Goal: Task Accomplishment & Management: Complete application form

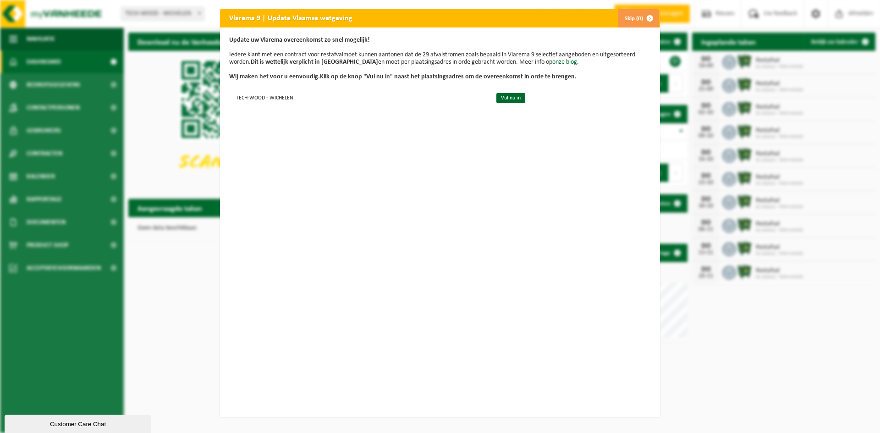
click at [732, 351] on div "Vlarema 9 | Update Vlaamse wetgeving Skip (0) Update uw Vlarema overeenkomst zo…" at bounding box center [440, 216] width 880 height 433
click at [496, 100] on link "Vul nu in" at bounding box center [510, 98] width 29 height 10
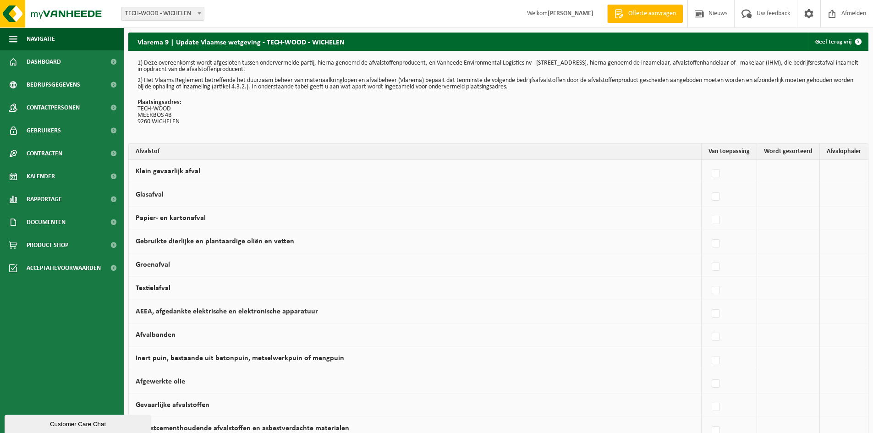
drag, startPoint x: 229, startPoint y: 131, endPoint x: 244, endPoint y: 72, distance: 61.1
click at [244, 72] on div "1) Deze overeenkomst wordt afgesloten tussen ondervermelde partij, hierna genoe…" at bounding box center [498, 97] width 740 height 93
drag, startPoint x: 242, startPoint y: 85, endPoint x: 243, endPoint y: 100, distance: 15.1
click at [242, 86] on p "2) Het Vlaams Reglement betreffende het duurzaam beheer van materiaalkringlopen…" at bounding box center [498, 83] width 722 height 13
click at [206, 124] on p "Plaatsingsadres: TECH-WOOD MEERBOS 4B 9260 WICHELEN" at bounding box center [498, 112] width 722 height 26
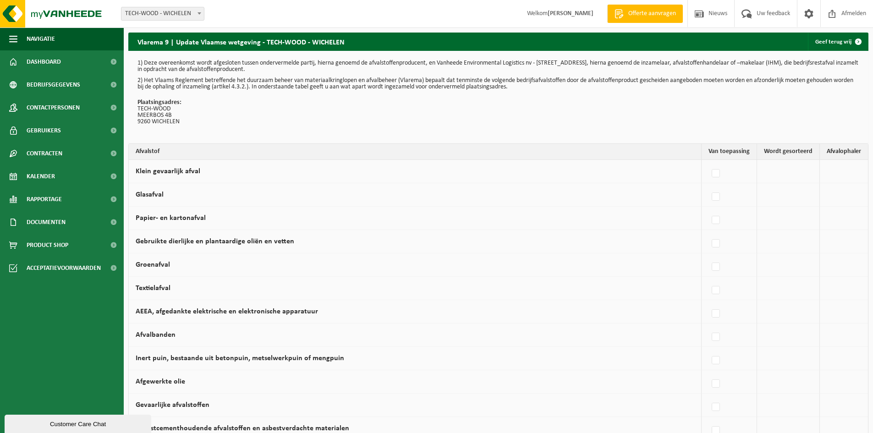
drag, startPoint x: 184, startPoint y: 61, endPoint x: 357, endPoint y: 71, distance: 173.0
click at [357, 71] on p "1) Deze overeenkomst wordt afgesloten tussen ondervermelde partij, hierna genoe…" at bounding box center [498, 66] width 722 height 13
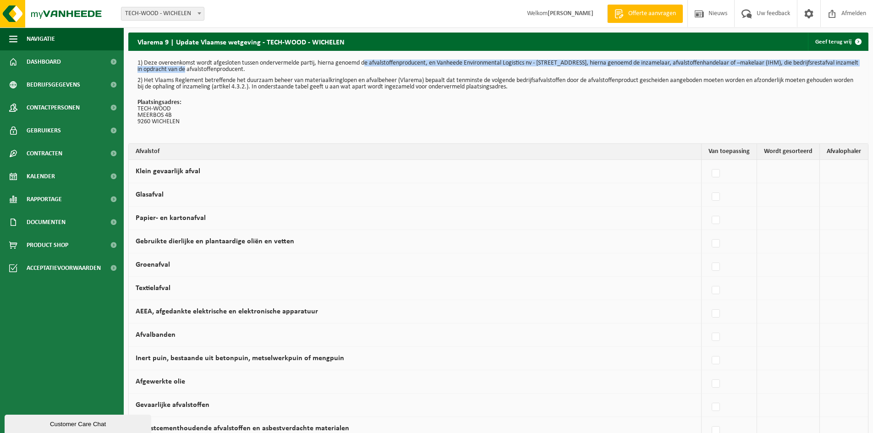
drag, startPoint x: 212, startPoint y: 68, endPoint x: 365, endPoint y: 64, distance: 153.1
click at [365, 64] on p "1) Deze overeenkomst wordt afgesloten tussen ondervermelde partij, hierna genoe…" at bounding box center [498, 66] width 722 height 13
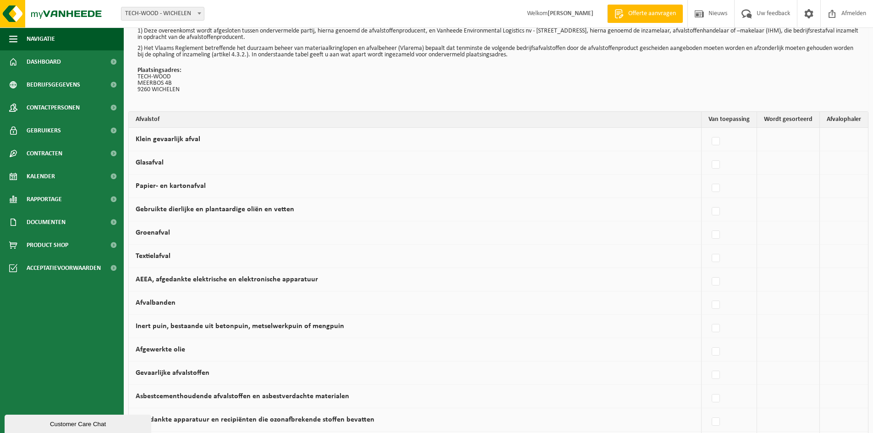
scroll to position [92, 0]
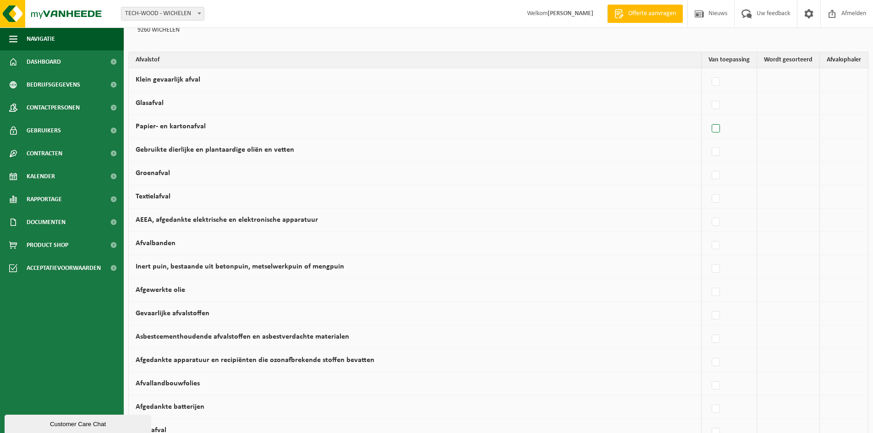
click at [721, 127] on label at bounding box center [716, 129] width 13 height 14
click at [708, 117] on input "Papier- en kartonafval" at bounding box center [708, 117] width 0 height 0
checkbox input "true"
click at [638, 128] on label at bounding box center [635, 129] width 13 height 14
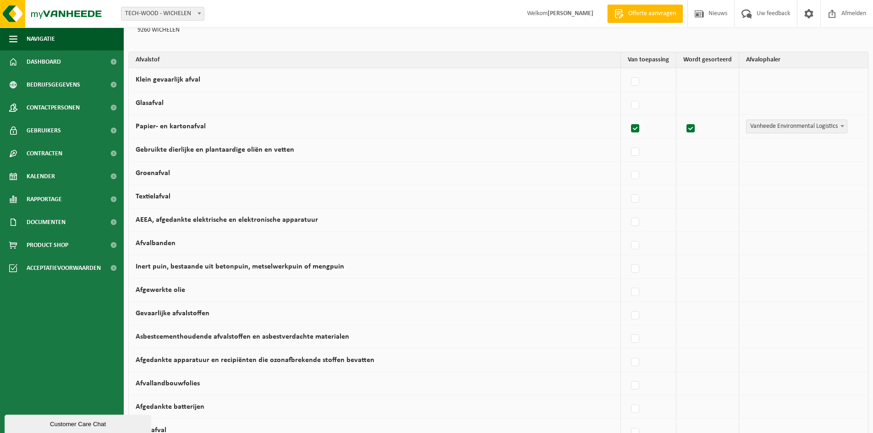
click at [628, 117] on input "Papier- en kartonafval" at bounding box center [627, 117] width 0 height 0
checkbox input "false"
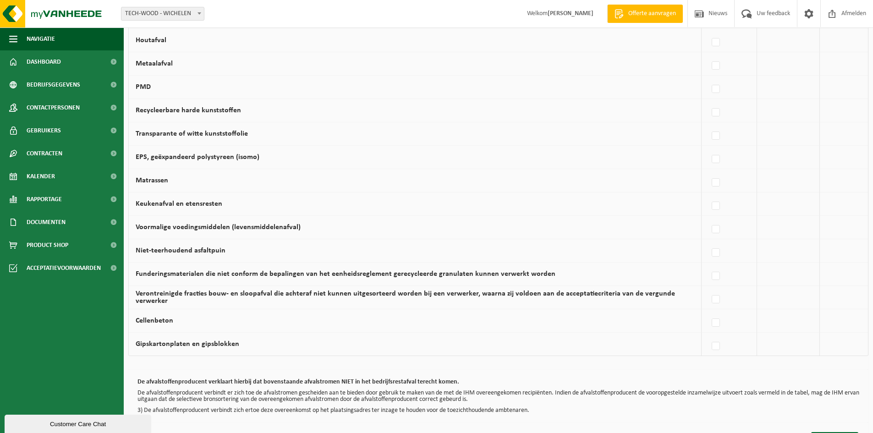
scroll to position [504, 0]
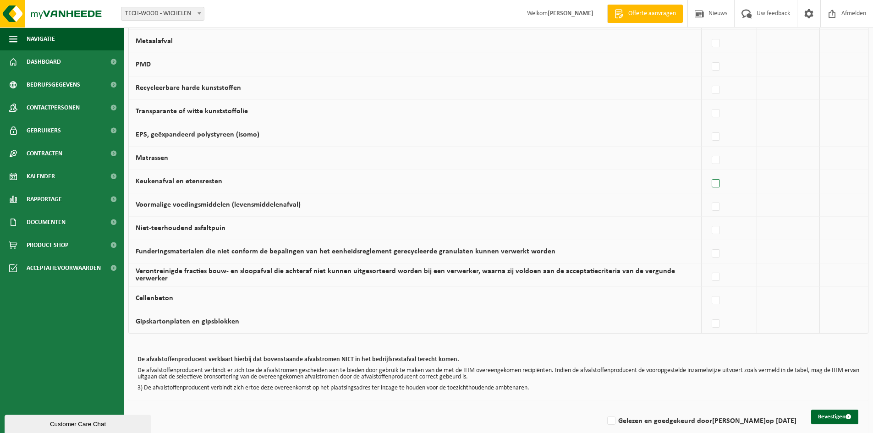
click at [718, 182] on label at bounding box center [716, 184] width 13 height 14
click at [708, 172] on input "Keukenafval en etensresten" at bounding box center [708, 172] width 0 height 0
checkbox input "true"
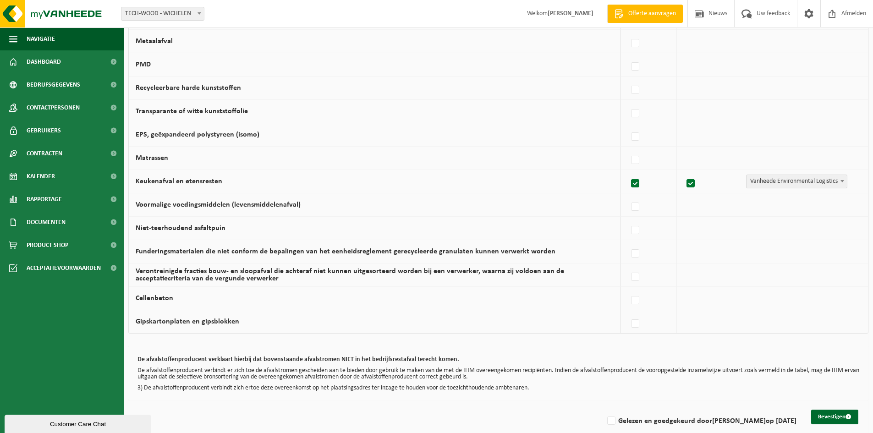
click at [774, 177] on span "Vanheede Environmental Logistics" at bounding box center [796, 181] width 100 height 13
click at [775, 180] on span "Vanheede Environmental Logistics" at bounding box center [796, 181] width 100 height 13
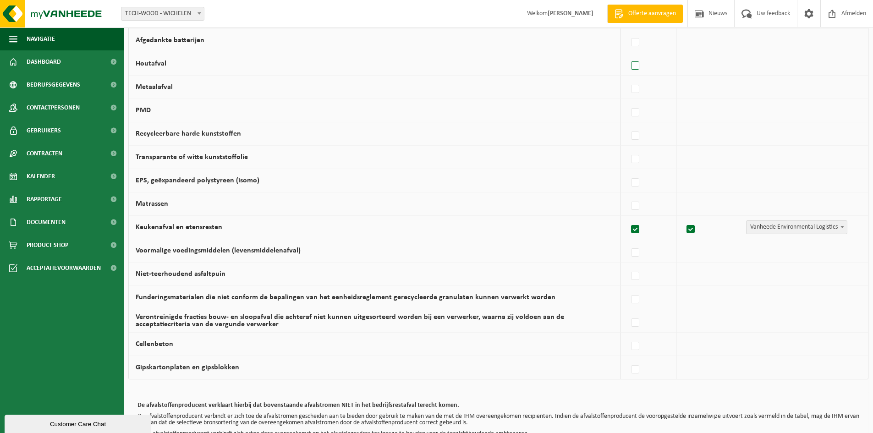
click at [637, 66] on label at bounding box center [635, 66] width 13 height 14
click at [628, 55] on input "Houtafval" at bounding box center [627, 54] width 0 height 0
checkbox input "true"
click at [786, 62] on span "Vanheede Environmental Logistics" at bounding box center [796, 63] width 100 height 13
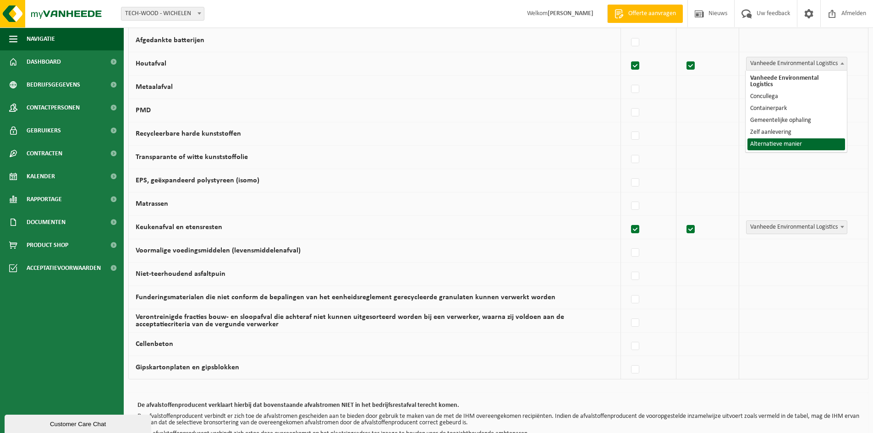
select select "Alternatieve manier"
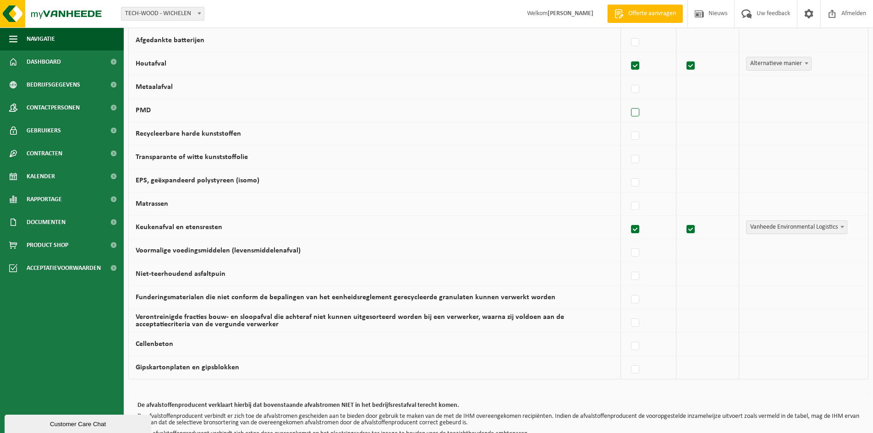
click at [636, 112] on label at bounding box center [635, 113] width 13 height 14
click at [628, 101] on input "PMD" at bounding box center [627, 101] width 0 height 0
checkbox input "true"
click at [768, 110] on span "Vanheede Environmental Logistics" at bounding box center [796, 110] width 100 height 13
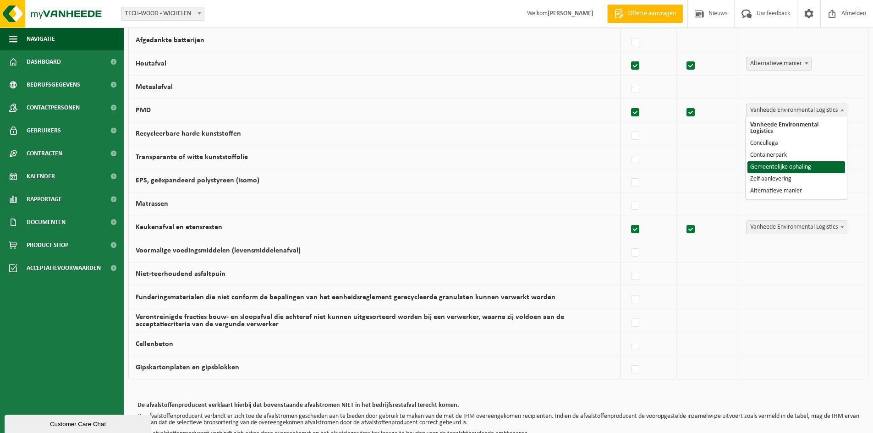
select select "Gemeentelijke ophaling"
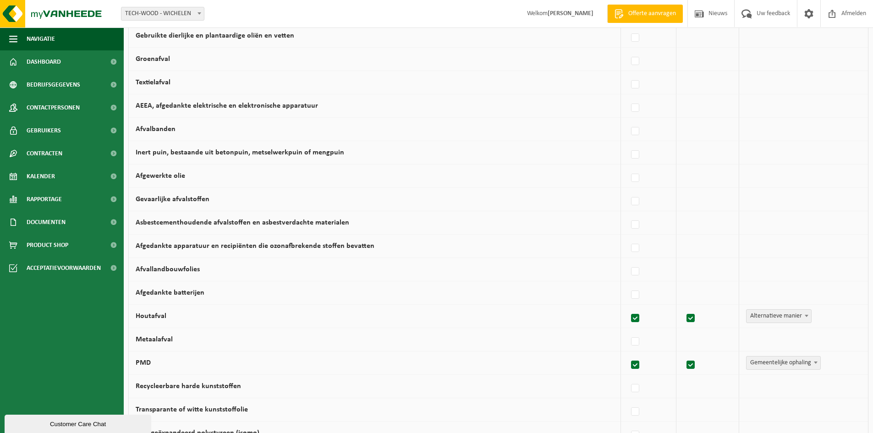
scroll to position [183, 0]
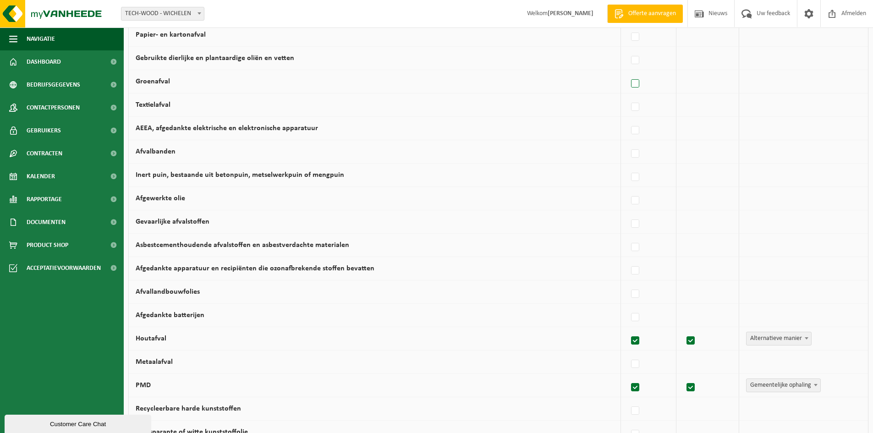
click at [642, 84] on label at bounding box center [635, 84] width 13 height 14
click at [628, 72] on input "Groenafval" at bounding box center [627, 72] width 0 height 0
checkbox input "true"
click at [697, 83] on label at bounding box center [691, 84] width 13 height 14
click at [683, 72] on input "checkbox" at bounding box center [683, 72] width 0 height 0
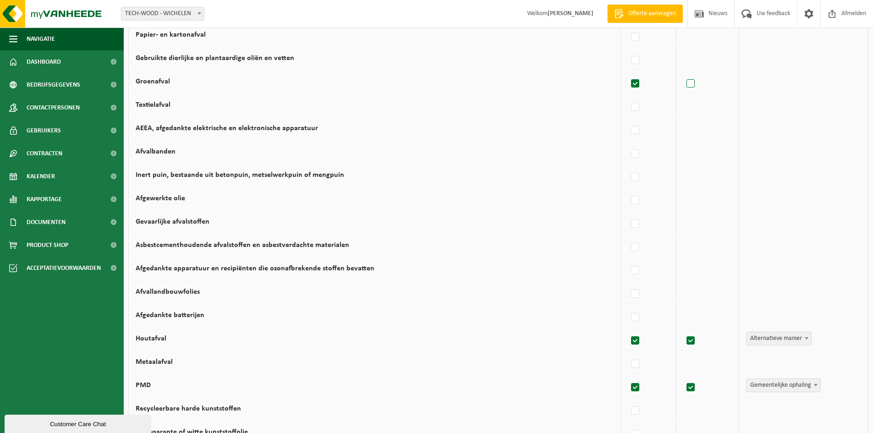
drag, startPoint x: 700, startPoint y: 84, endPoint x: 691, endPoint y: 83, distance: 8.8
click at [700, 84] on div at bounding box center [705, 81] width 44 height 18
click at [691, 83] on label at bounding box center [691, 84] width 13 height 14
click at [683, 72] on input "checkbox" at bounding box center [683, 72] width 0 height 0
checkbox input "true"
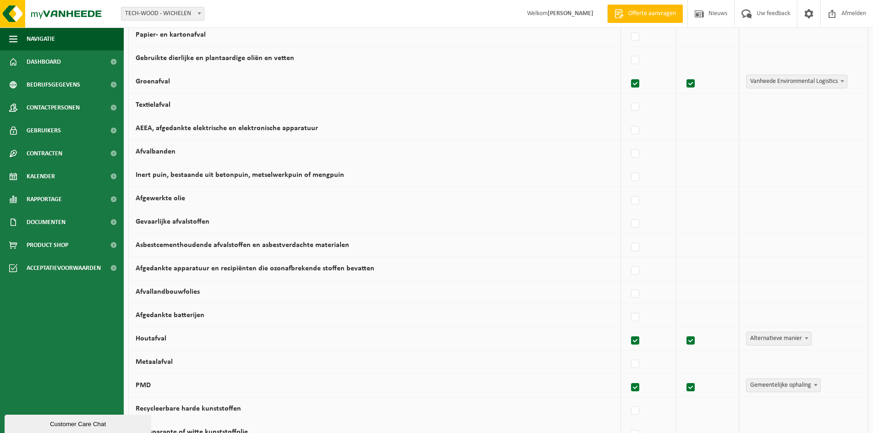
click at [785, 83] on span "Vanheede Environmental Logistics" at bounding box center [796, 81] width 100 height 13
select select "Alternatieve manier"
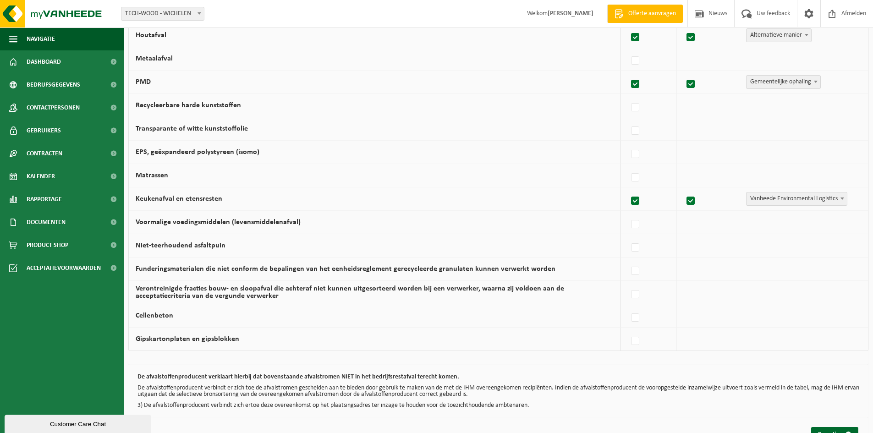
scroll to position [517, 0]
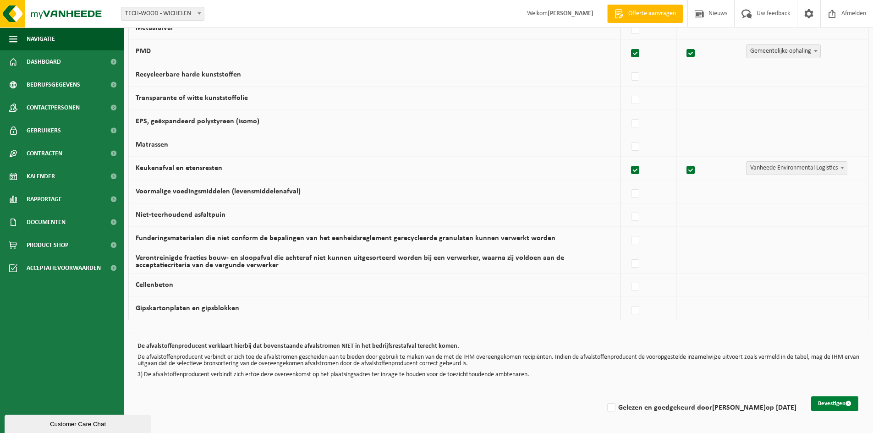
click at [829, 404] on button "Bevestigen" at bounding box center [834, 403] width 47 height 15
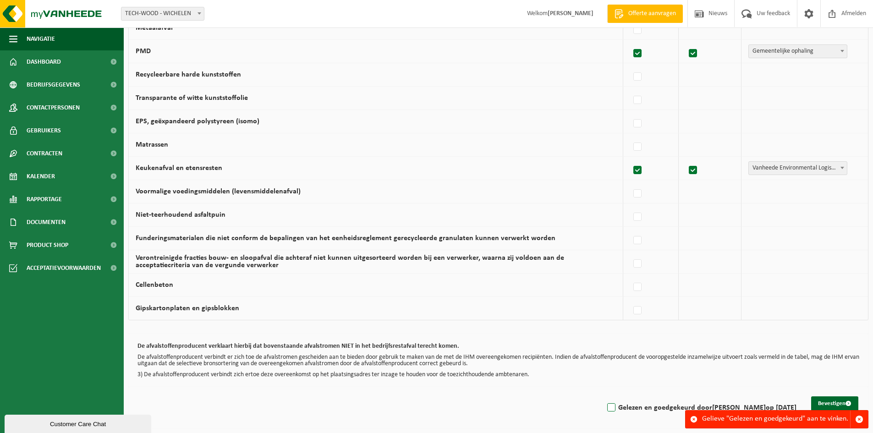
click at [605, 405] on label "Gelezen en goedgekeurd door [PERSON_NAME] op [DATE]" at bounding box center [700, 408] width 191 height 14
click at [603, 396] on input "Gelezen en goedgekeurd door [PERSON_NAME] op [DATE]" at bounding box center [603, 396] width 0 height 0
checkbox input "true"
click at [834, 401] on button "Bevestigen" at bounding box center [834, 403] width 47 height 15
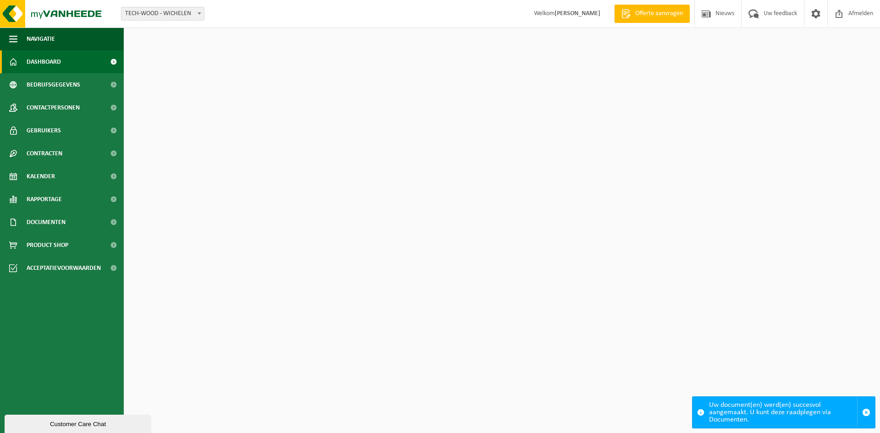
click at [145, 9] on span "TECH-WOOD - WICHELEN" at bounding box center [162, 13] width 82 height 13
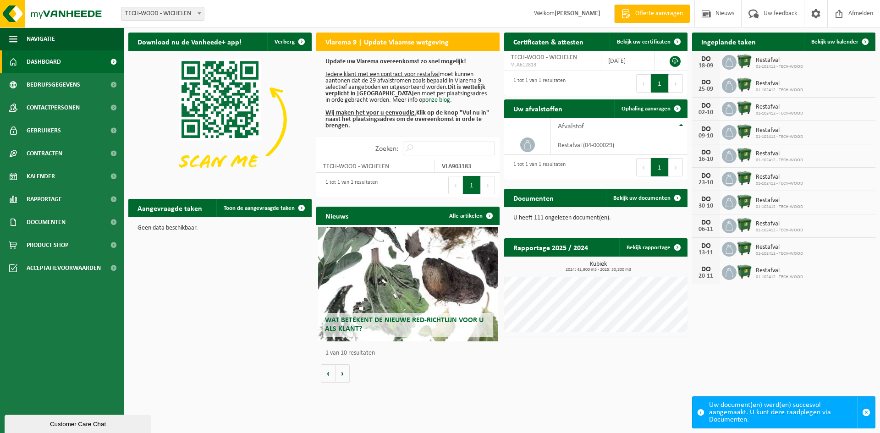
click at [154, 18] on span "TECH-WOOD - WICHELEN" at bounding box center [162, 13] width 82 height 13
click at [183, 15] on span "TECH-WOOD - WICHELEN" at bounding box center [162, 13] width 82 height 13
click at [244, 12] on div "Vestiging: TECH-WOOD - WICHELEN TECH-WOOD - WICHELEN Welkom CHRISTINE TYVAERT O…" at bounding box center [440, 14] width 880 height 28
click at [873, 12] on span "Afmelden" at bounding box center [860, 13] width 29 height 27
